Goal: Entertainment & Leisure: Consume media (video, audio)

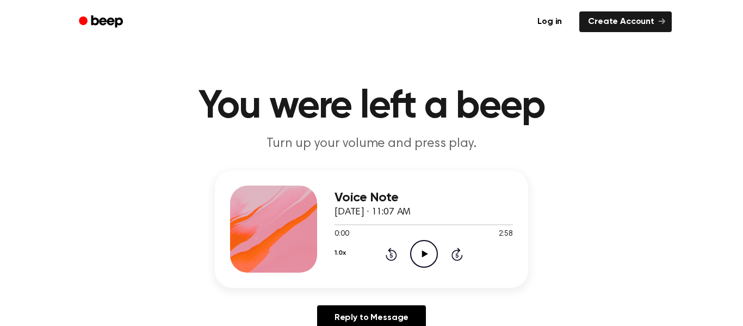
click at [427, 249] on icon "Play Audio" at bounding box center [424, 254] width 28 height 28
click at [335, 255] on button "1.0x" at bounding box center [339, 253] width 11 height 18
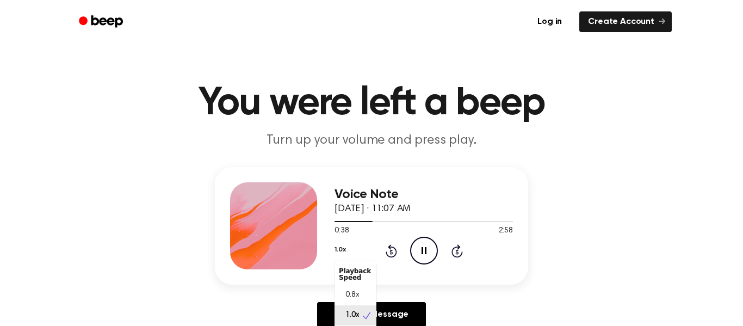
scroll to position [5, 0]
click at [355, 282] on div "0.8x" at bounding box center [355, 290] width 42 height 20
click at [345, 253] on button "0.8x" at bounding box center [340, 249] width 13 height 18
click at [349, 314] on span "1.0x" at bounding box center [352, 314] width 14 height 11
click at [462, 244] on icon "Skip 5 seconds" at bounding box center [457, 251] width 12 height 14
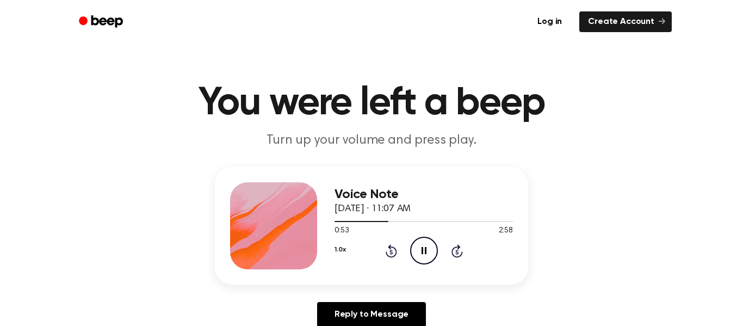
click at [460, 245] on icon "Skip 5 seconds" at bounding box center [457, 251] width 12 height 14
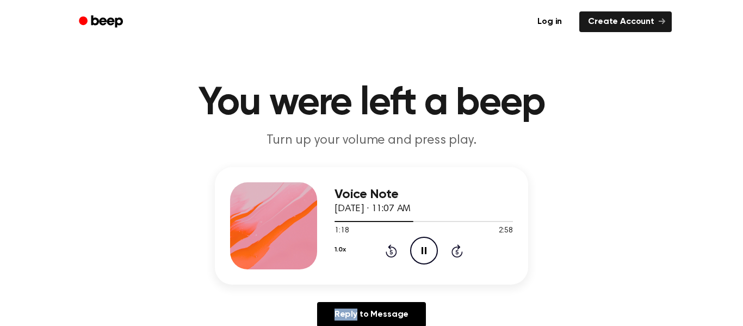
click at [460, 245] on icon "Skip 5 seconds" at bounding box center [457, 251] width 12 height 14
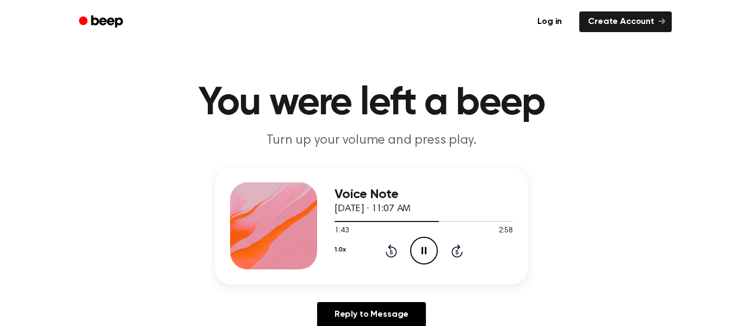
click at [460, 245] on icon "Skip 5 seconds" at bounding box center [457, 251] width 12 height 14
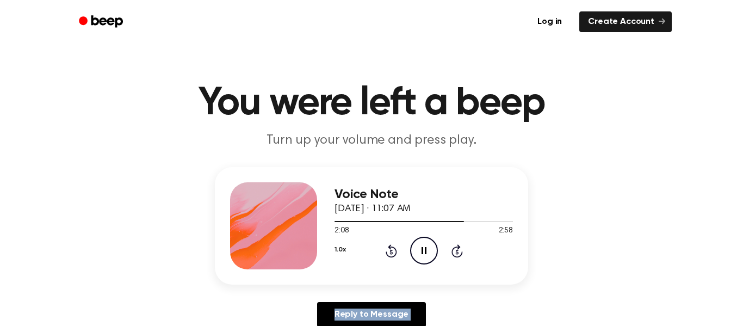
click at [460, 245] on icon "Skip 5 seconds" at bounding box center [457, 251] width 12 height 14
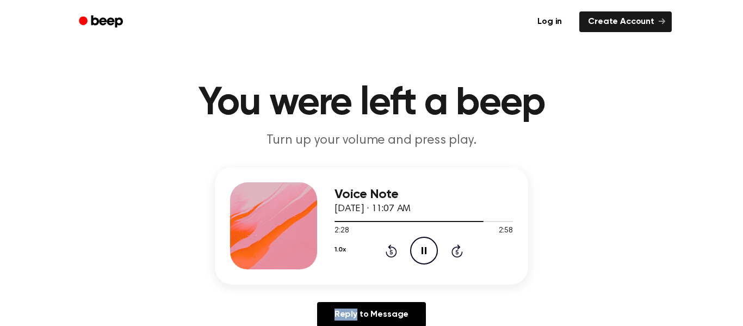
click at [460, 245] on icon "Skip 5 seconds" at bounding box center [457, 251] width 12 height 14
click at [393, 257] on icon "Rewind 5 seconds" at bounding box center [391, 251] width 12 height 14
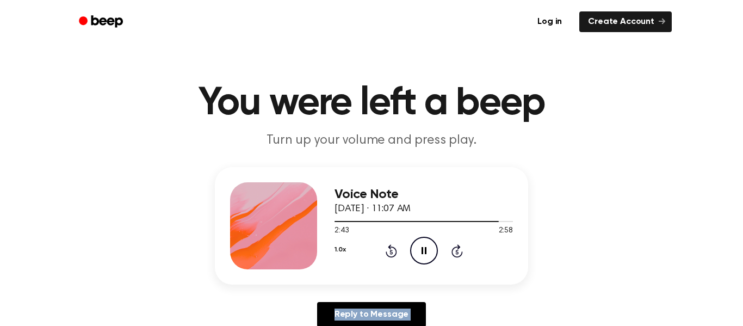
click at [393, 257] on icon "Rewind 5 seconds" at bounding box center [391, 251] width 12 height 14
click at [394, 254] on icon "Rewind 5 seconds" at bounding box center [391, 251] width 12 height 14
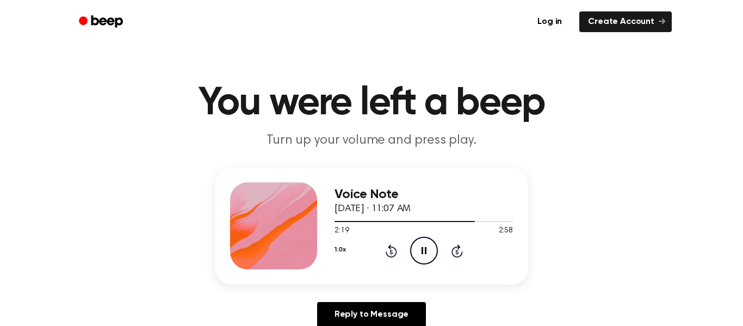
click at [394, 254] on icon "Rewind 5 seconds" at bounding box center [391, 251] width 12 height 14
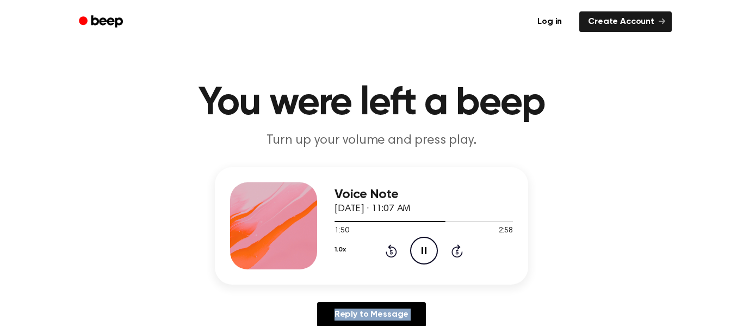
click at [394, 254] on icon "Rewind 5 seconds" at bounding box center [391, 251] width 12 height 14
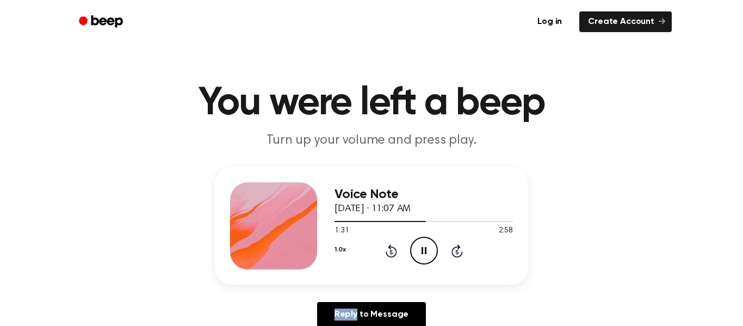
click at [394, 254] on icon "Rewind 5 seconds" at bounding box center [391, 251] width 12 height 14
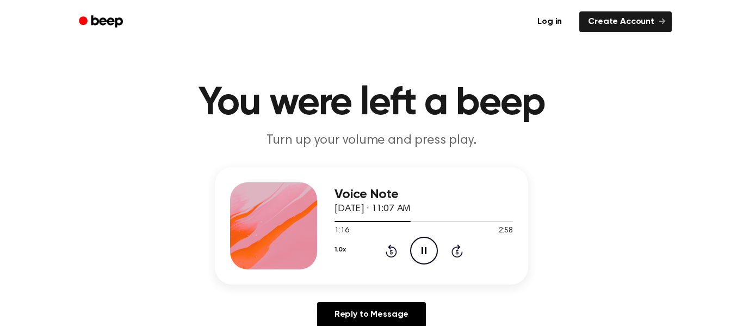
click at [394, 254] on icon "Rewind 5 seconds" at bounding box center [391, 251] width 12 height 14
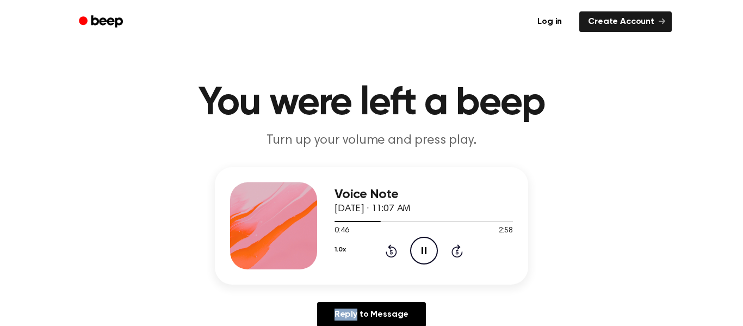
click at [394, 254] on icon "Rewind 5 seconds" at bounding box center [391, 251] width 12 height 14
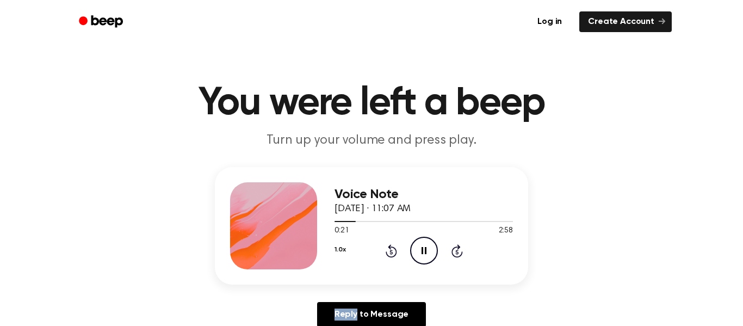
click at [394, 254] on icon "Rewind 5 seconds" at bounding box center [391, 251] width 12 height 14
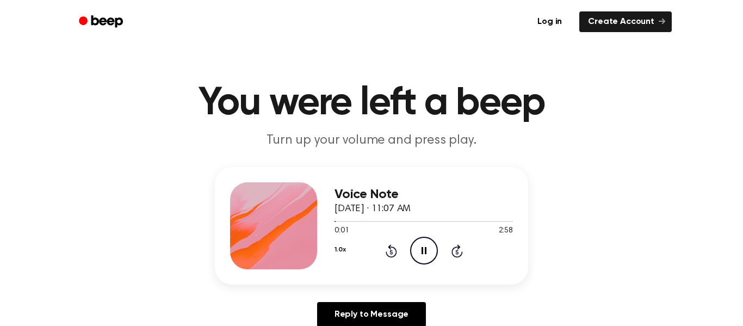
click at [428, 248] on icon "Pause Audio" at bounding box center [424, 251] width 28 height 28
click at [393, 248] on icon "Rewind 5 seconds" at bounding box center [391, 251] width 12 height 14
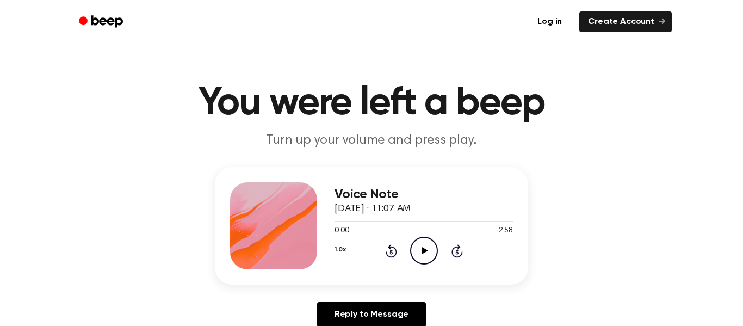
click at [393, 248] on icon "Rewind 5 seconds" at bounding box center [391, 251] width 12 height 14
click at [458, 254] on icon "Skip 5 seconds" at bounding box center [457, 251] width 12 height 14
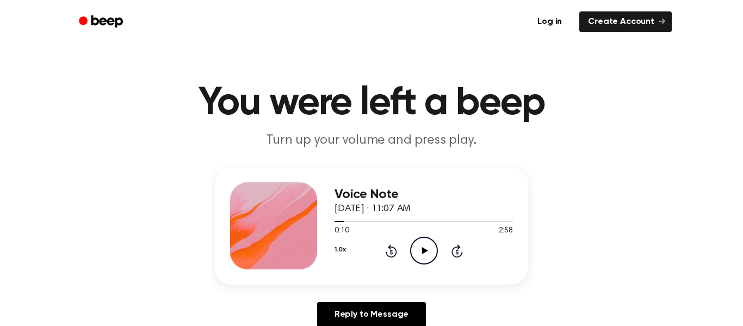
click at [458, 254] on icon "Skip 5 seconds" at bounding box center [457, 251] width 12 height 14
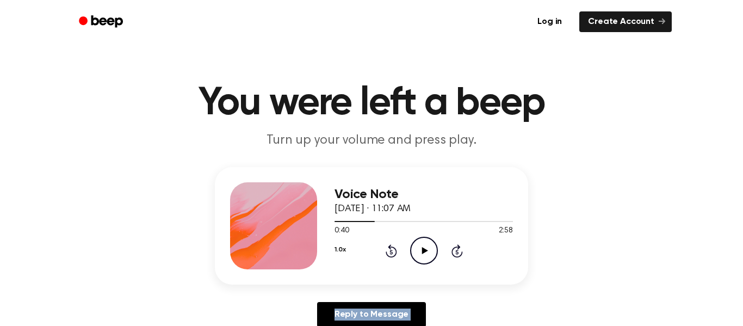
click at [458, 254] on icon "Skip 5 seconds" at bounding box center [457, 251] width 12 height 14
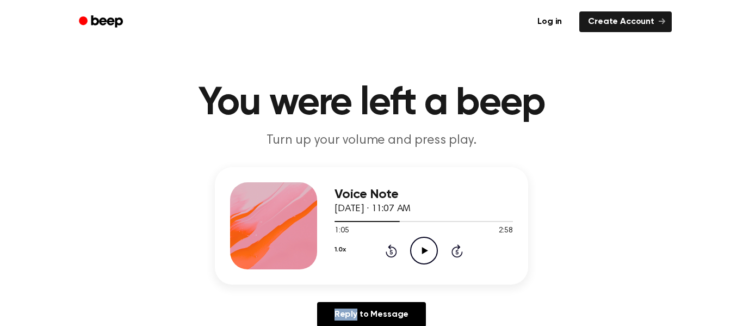
click at [458, 254] on icon "Skip 5 seconds" at bounding box center [457, 251] width 12 height 14
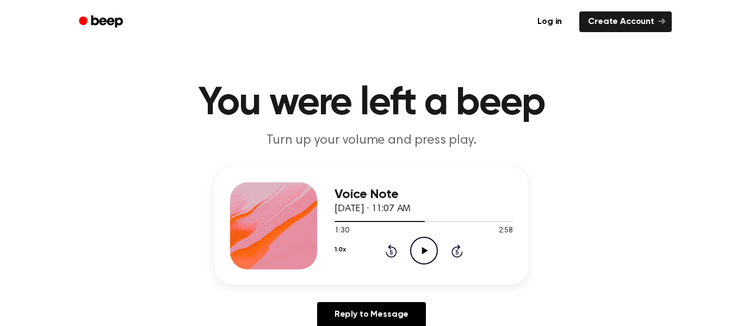
click at [458, 254] on icon "Skip 5 seconds" at bounding box center [457, 251] width 12 height 14
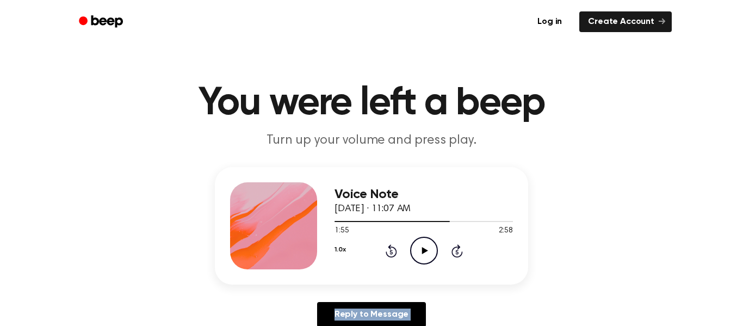
click at [458, 254] on icon "Skip 5 seconds" at bounding box center [457, 251] width 12 height 14
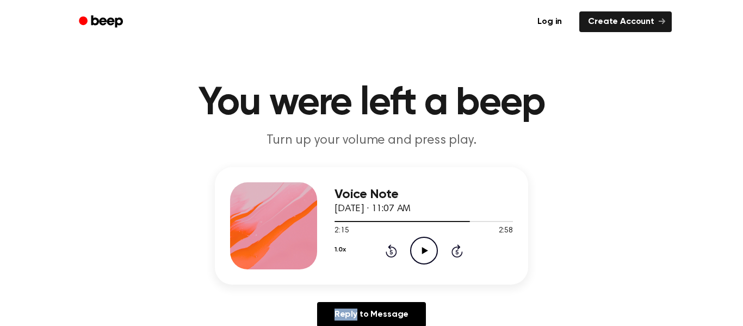
click at [458, 254] on icon "Skip 5 seconds" at bounding box center [457, 251] width 12 height 14
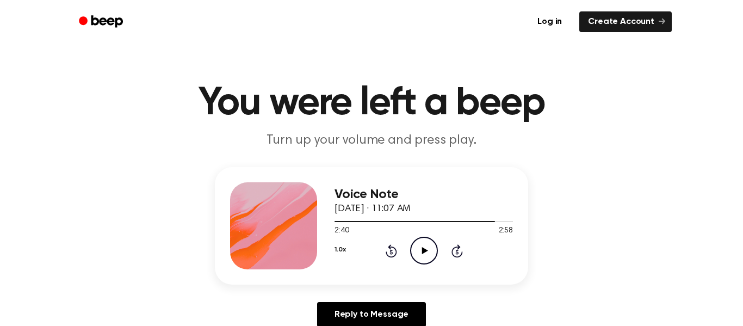
click at [458, 254] on icon "Skip 5 seconds" at bounding box center [457, 251] width 12 height 14
click at [388, 246] on icon at bounding box center [391, 250] width 11 height 13
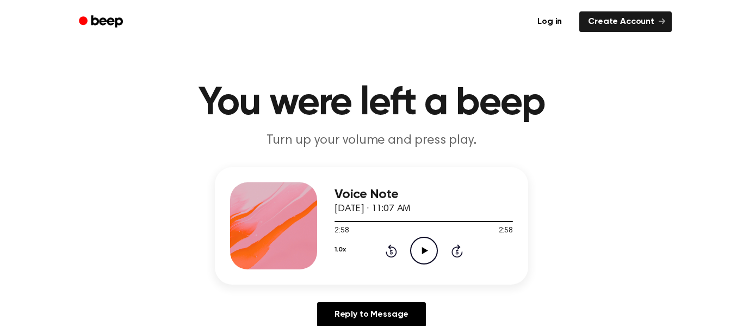
click at [388, 246] on icon at bounding box center [391, 250] width 11 height 13
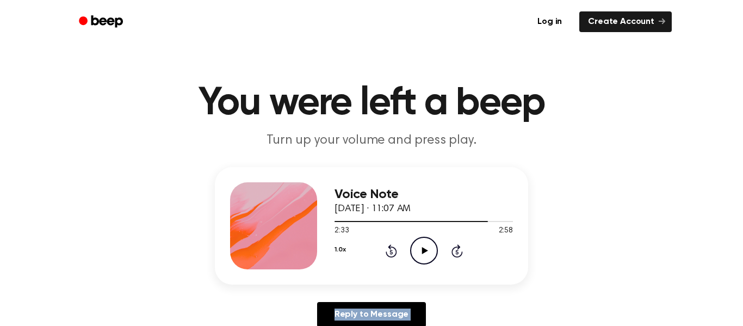
click at [388, 246] on icon at bounding box center [391, 250] width 11 height 13
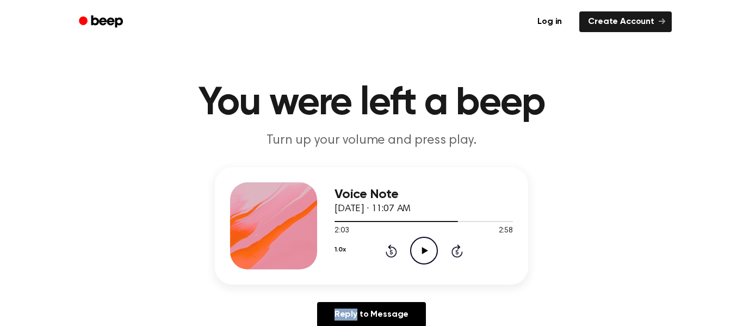
click at [388, 246] on icon at bounding box center [391, 250] width 11 height 13
click at [430, 245] on icon "Play Audio" at bounding box center [424, 251] width 28 height 28
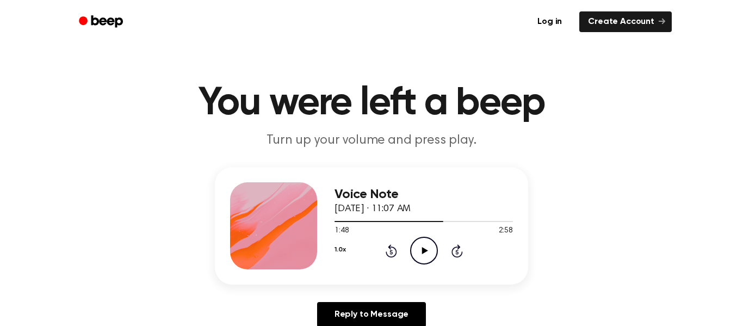
click at [389, 248] on icon "Rewind 5 seconds" at bounding box center [391, 251] width 12 height 14
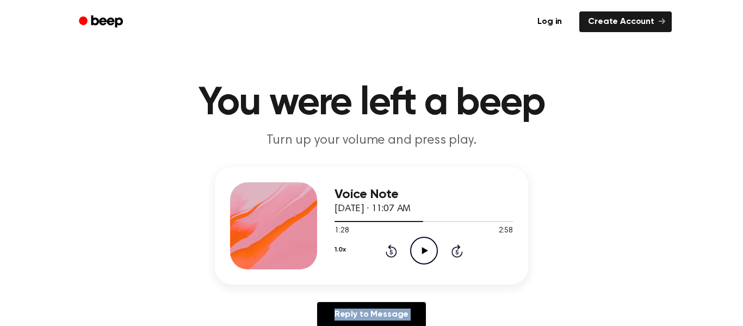
click at [389, 248] on icon "Rewind 5 seconds" at bounding box center [391, 251] width 12 height 14
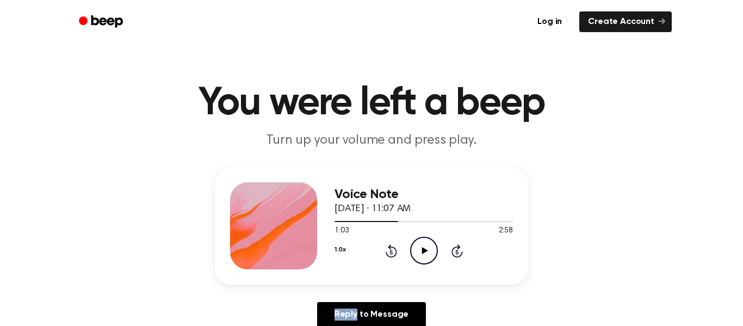
click at [389, 248] on icon "Rewind 5 seconds" at bounding box center [391, 251] width 12 height 14
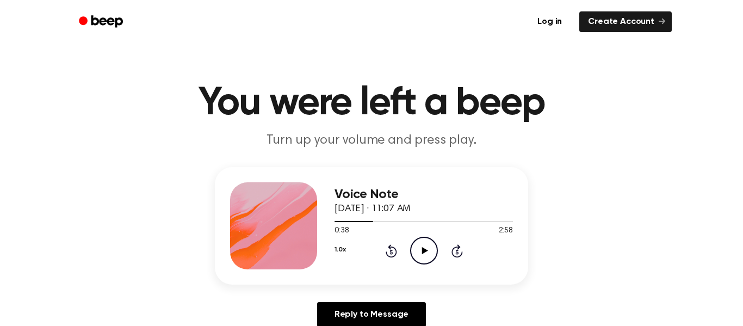
click at [389, 248] on icon "Rewind 5 seconds" at bounding box center [391, 251] width 12 height 14
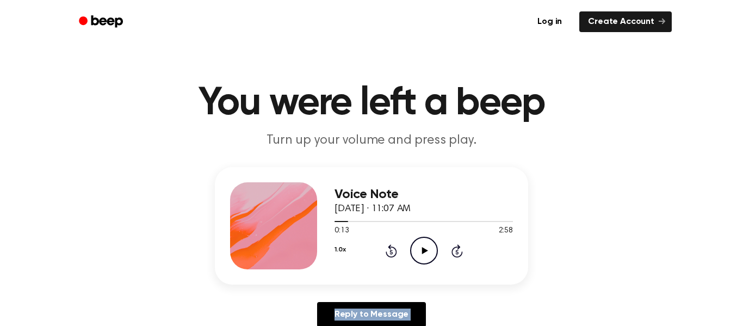
click at [389, 248] on icon "Rewind 5 seconds" at bounding box center [391, 251] width 12 height 14
click at [420, 258] on icon "Play Audio" at bounding box center [424, 251] width 28 height 28
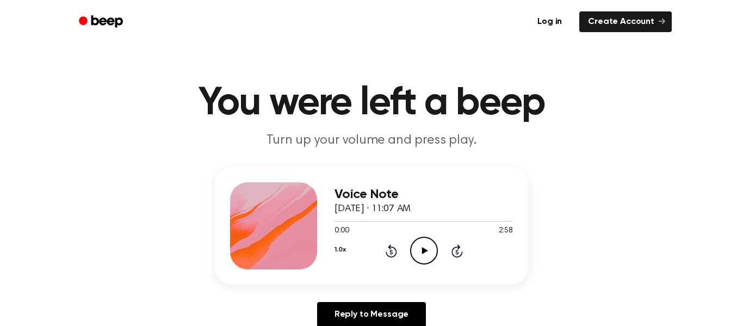
scroll to position [3, 0]
click at [418, 238] on icon "Play Audio" at bounding box center [424, 251] width 28 height 28
click at [417, 250] on icon "Pause Audio" at bounding box center [424, 251] width 28 height 28
